Goal: Book appointment/travel/reservation

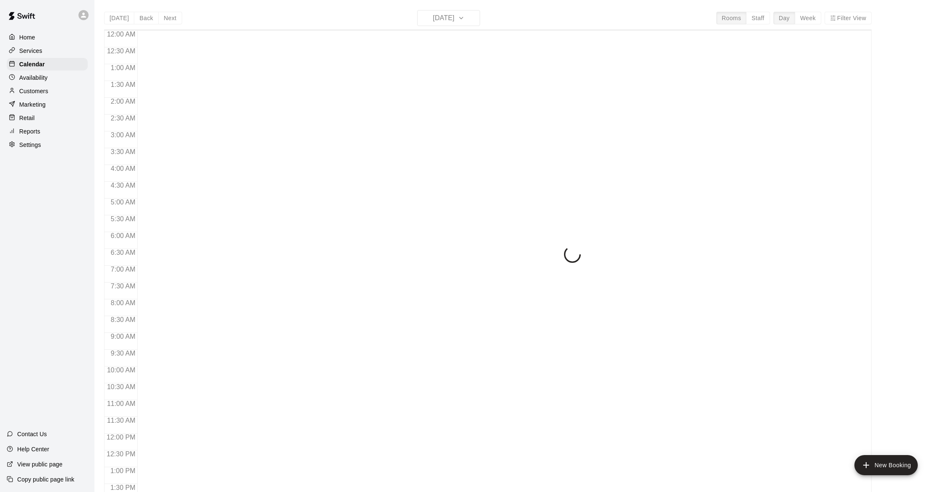
scroll to position [335, 0]
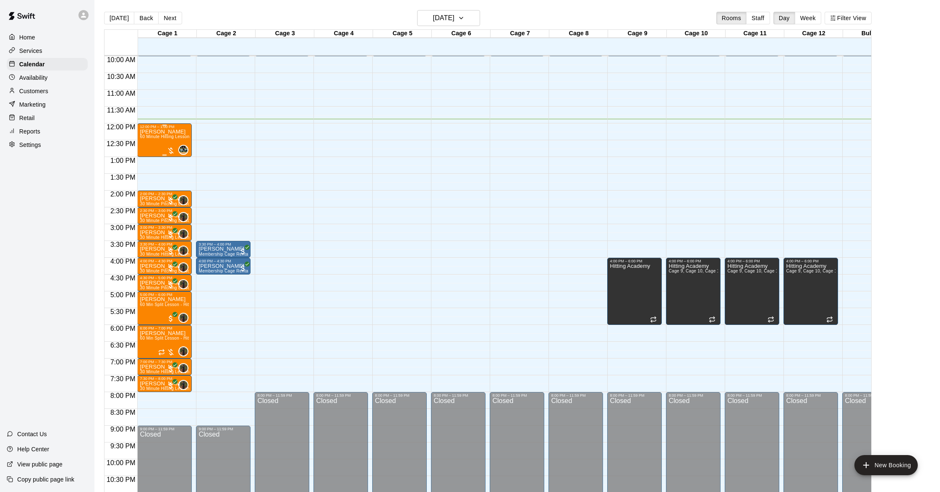
click at [152, 140] on div "[PERSON_NAME] 60 Minute Hitting Lesson" at bounding box center [165, 375] width 50 height 492
click at [151, 159] on img "edit" at bounding box center [149, 158] width 10 height 10
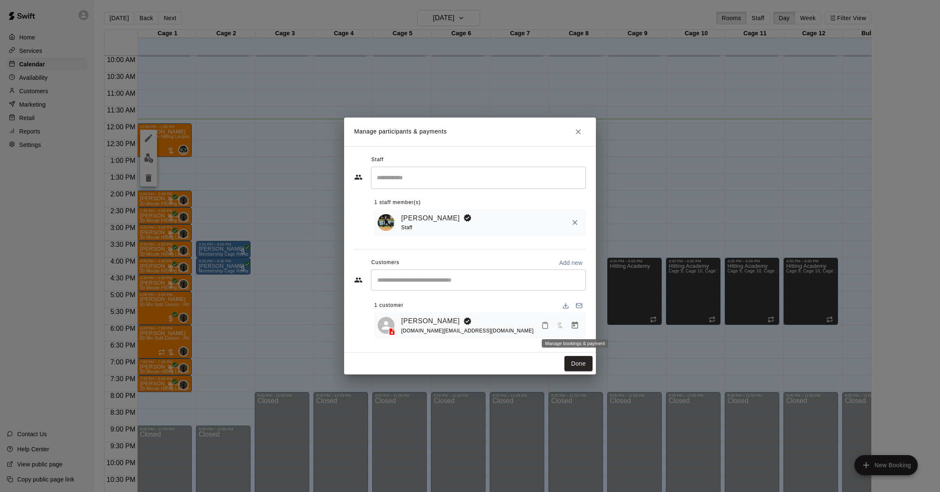
click at [573, 323] on icon "Manage bookings & payment" at bounding box center [575, 324] width 6 height 7
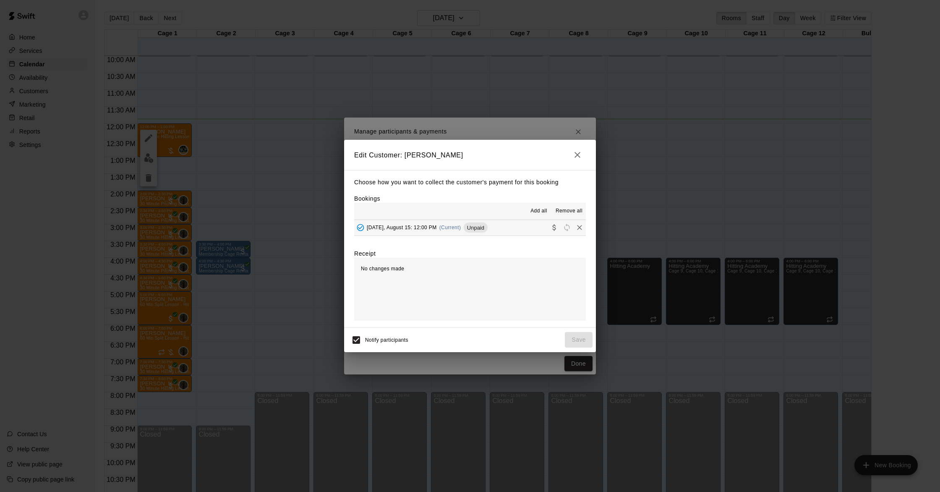
click at [448, 228] on span "(Current)" at bounding box center [450, 227] width 22 height 6
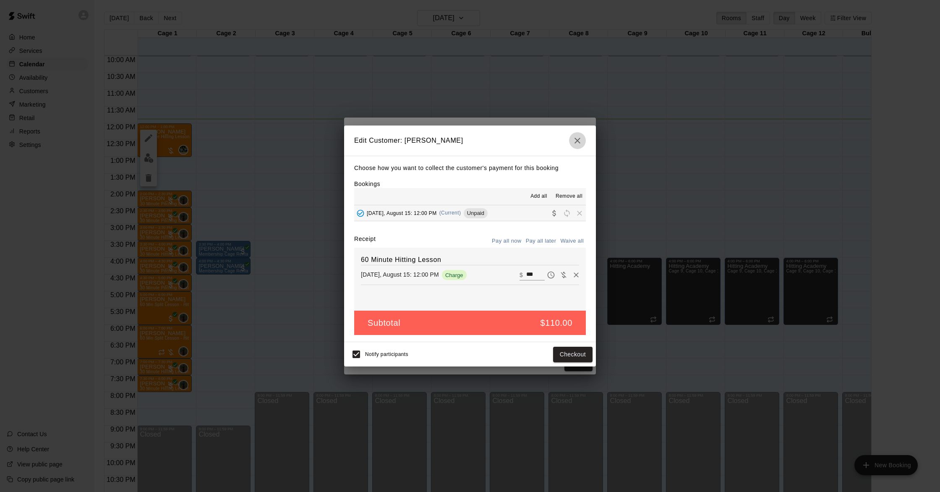
click at [578, 136] on icon "button" at bounding box center [577, 141] width 10 height 10
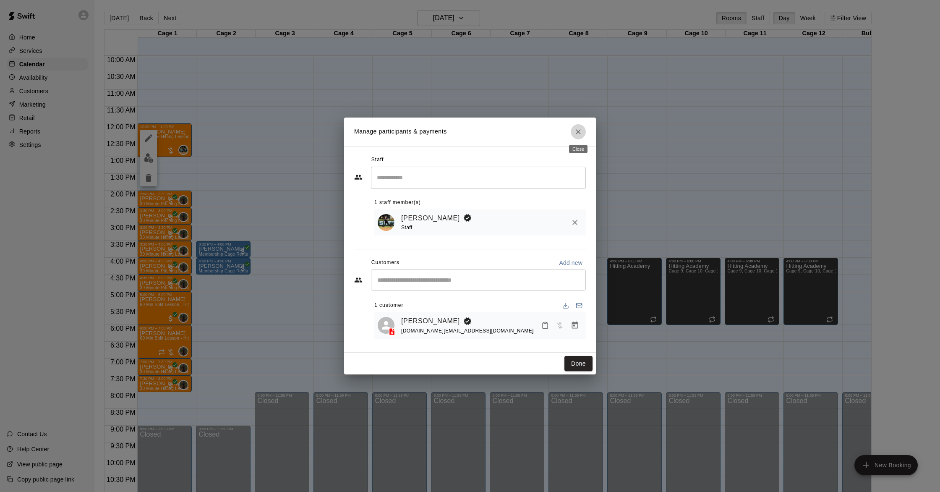
click at [576, 132] on icon "Close" at bounding box center [578, 132] width 8 height 8
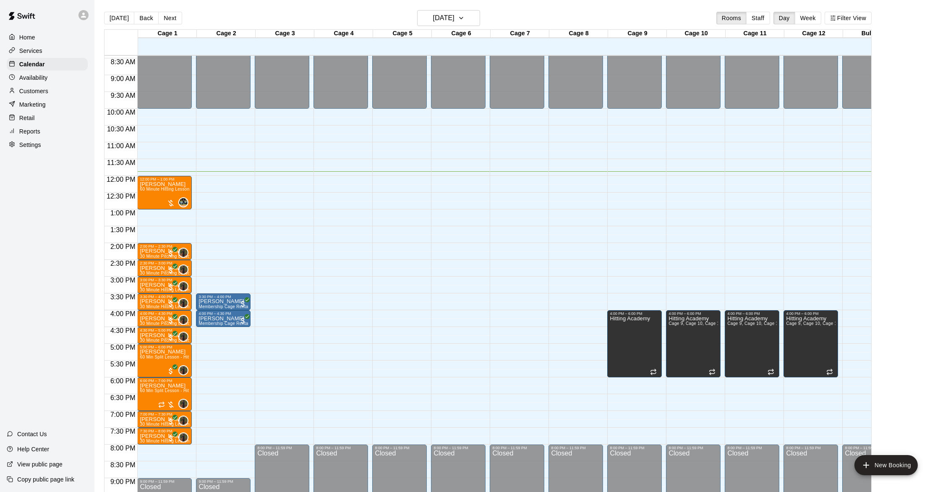
scroll to position [282, 0]
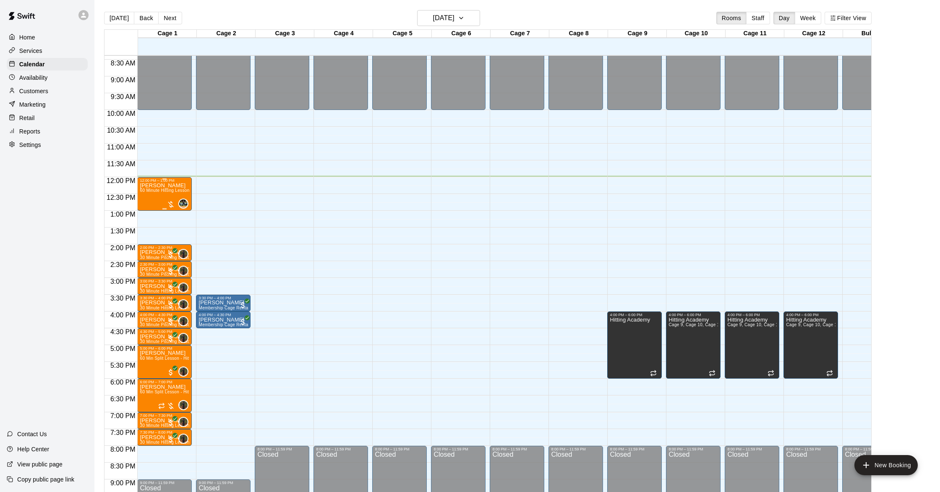
click at [160, 197] on div "[PERSON_NAME] 60 Minute Hitting Lesson" at bounding box center [165, 429] width 50 height 492
click at [146, 210] on img "edit" at bounding box center [149, 212] width 10 height 10
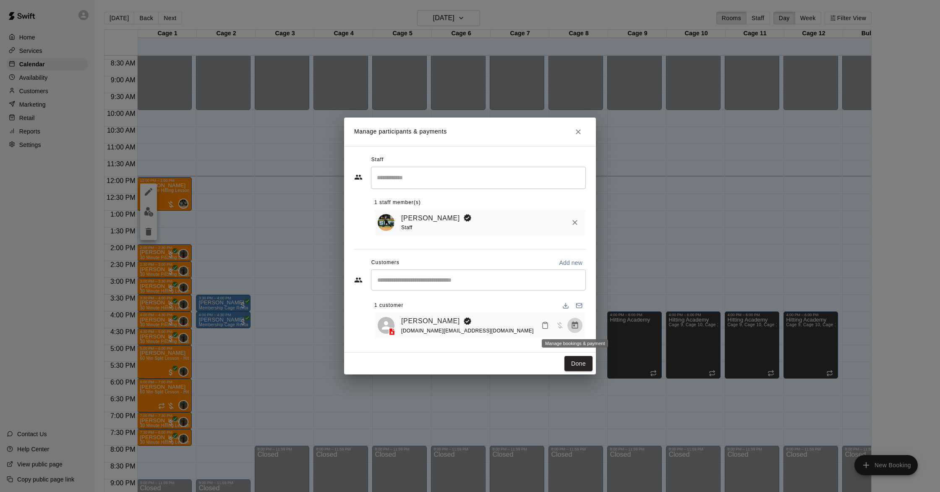
click at [574, 323] on icon "Manage bookings & payment" at bounding box center [575, 324] width 6 height 7
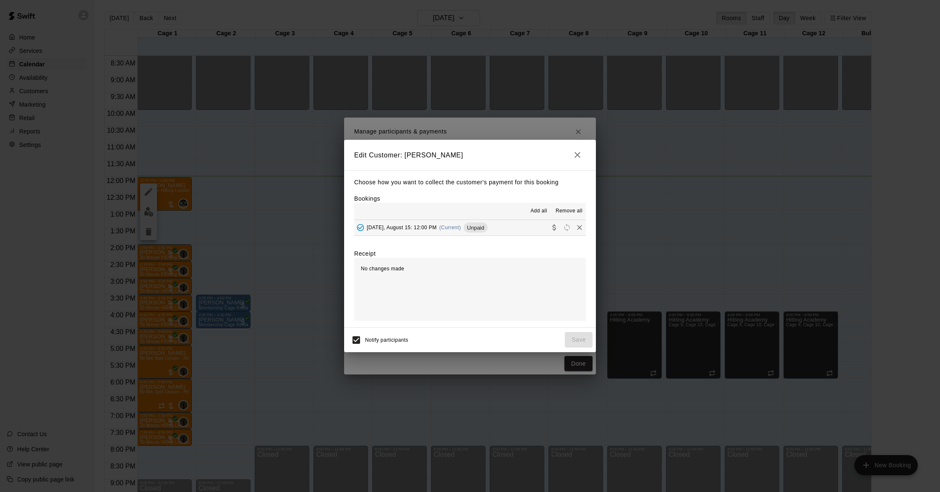
click at [444, 227] on span "(Current)" at bounding box center [450, 227] width 22 height 6
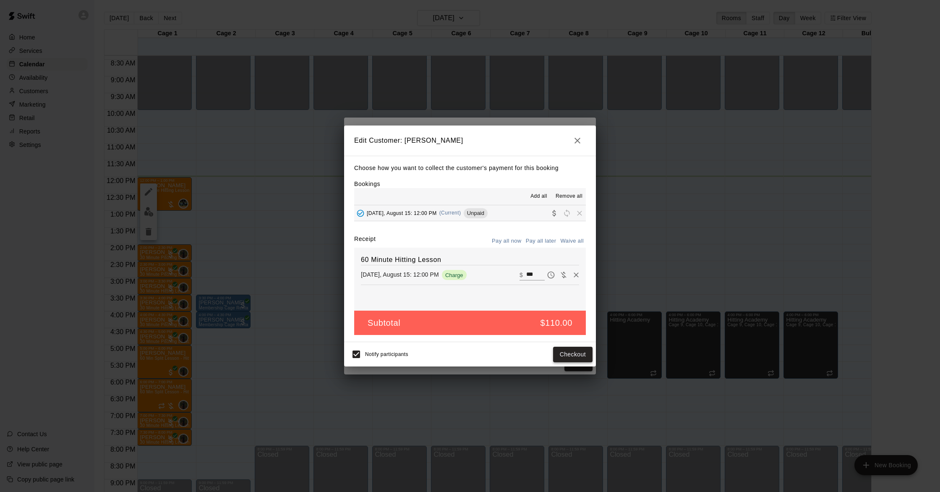
click at [566, 352] on button "Checkout" at bounding box center [572, 355] width 39 height 16
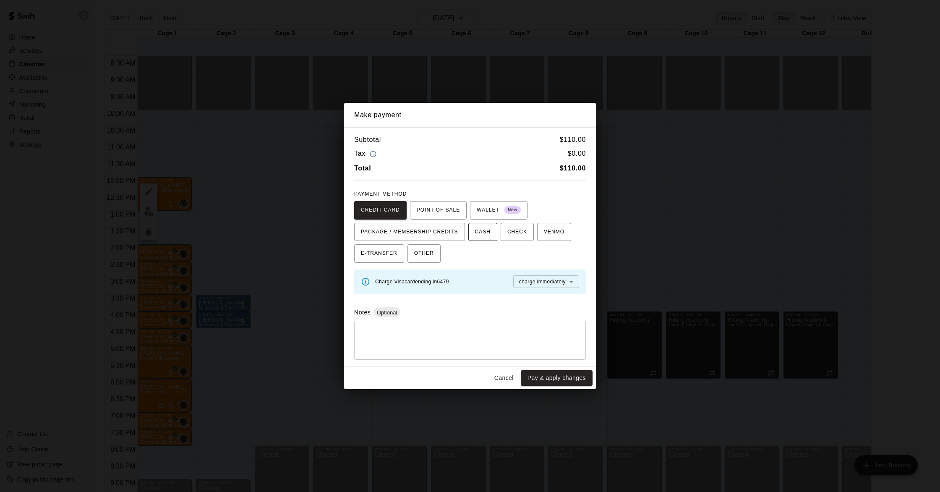
click at [481, 232] on span "CASH" at bounding box center [483, 231] width 16 height 13
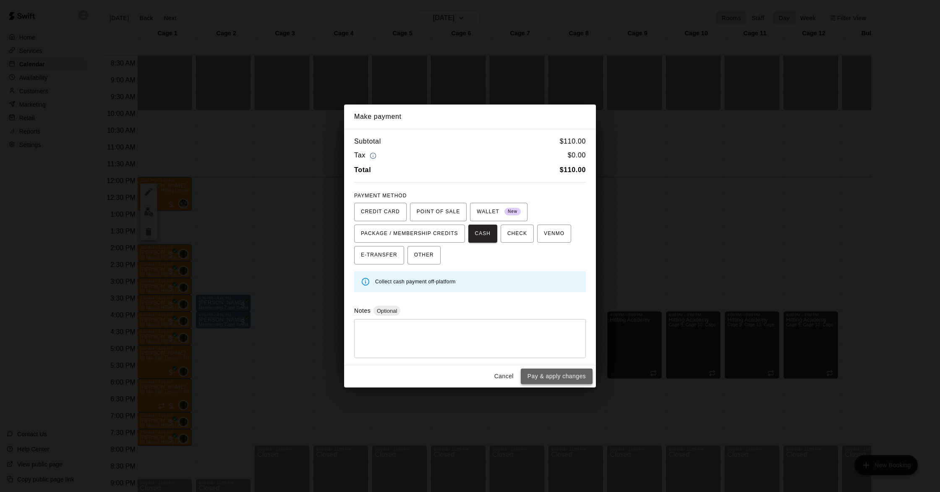
click at [557, 375] on button "Pay & apply changes" at bounding box center [557, 376] width 72 height 16
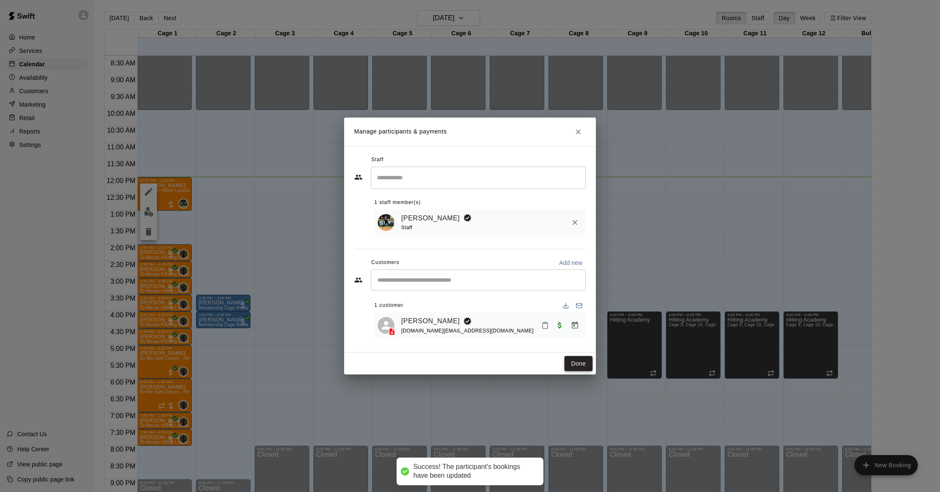
click at [575, 361] on button "Done" at bounding box center [578, 364] width 28 height 16
